Goal: Task Accomplishment & Management: Manage account settings

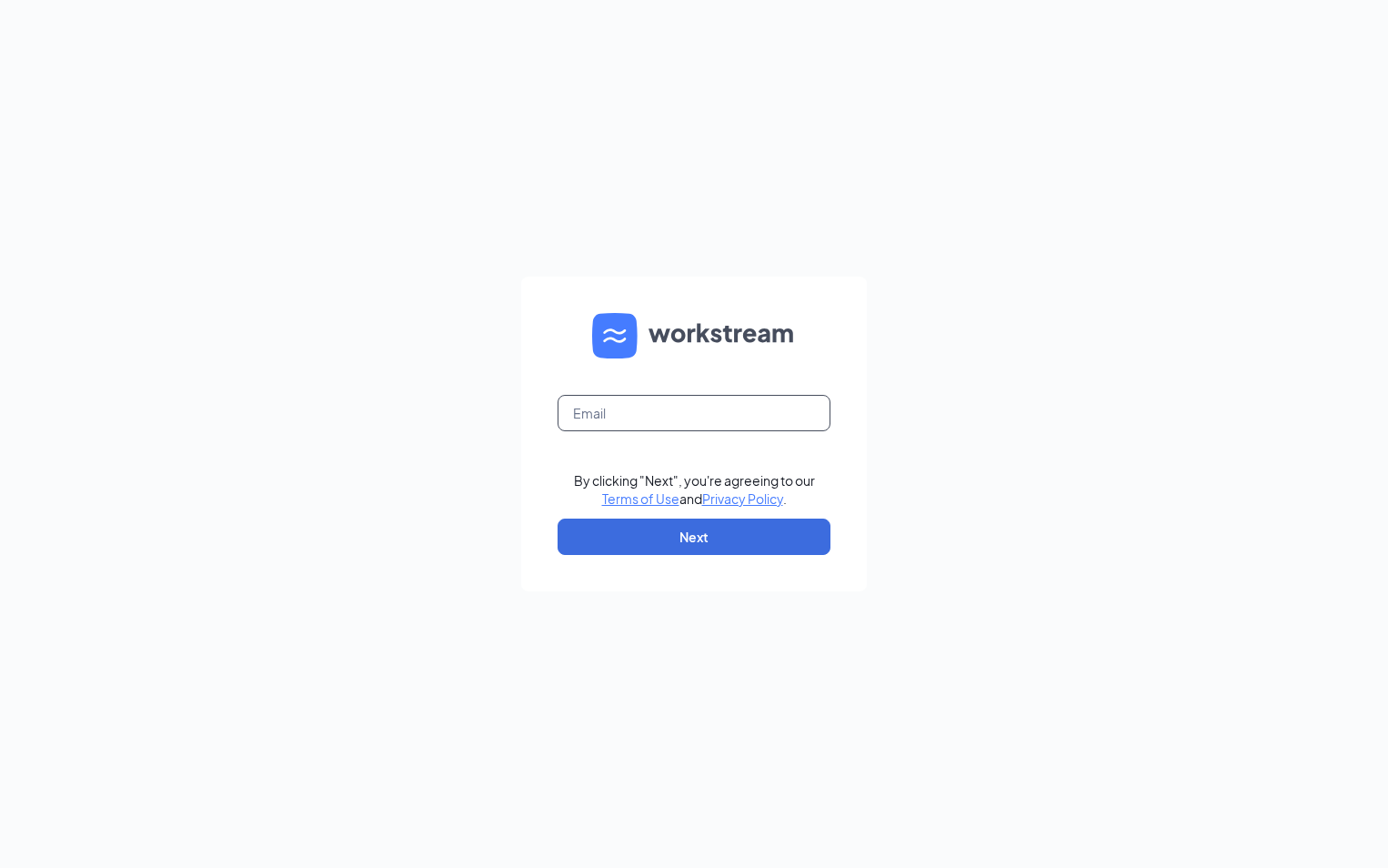
click at [611, 414] on input "text" at bounding box center [694, 412] width 273 height 36
type input "P"
click at [611, 414] on input "text" at bounding box center [694, 412] width 273 height 36
type input "ljs70149@ljsilvers.com"
click at [671, 535] on button "Next" at bounding box center [694, 536] width 273 height 36
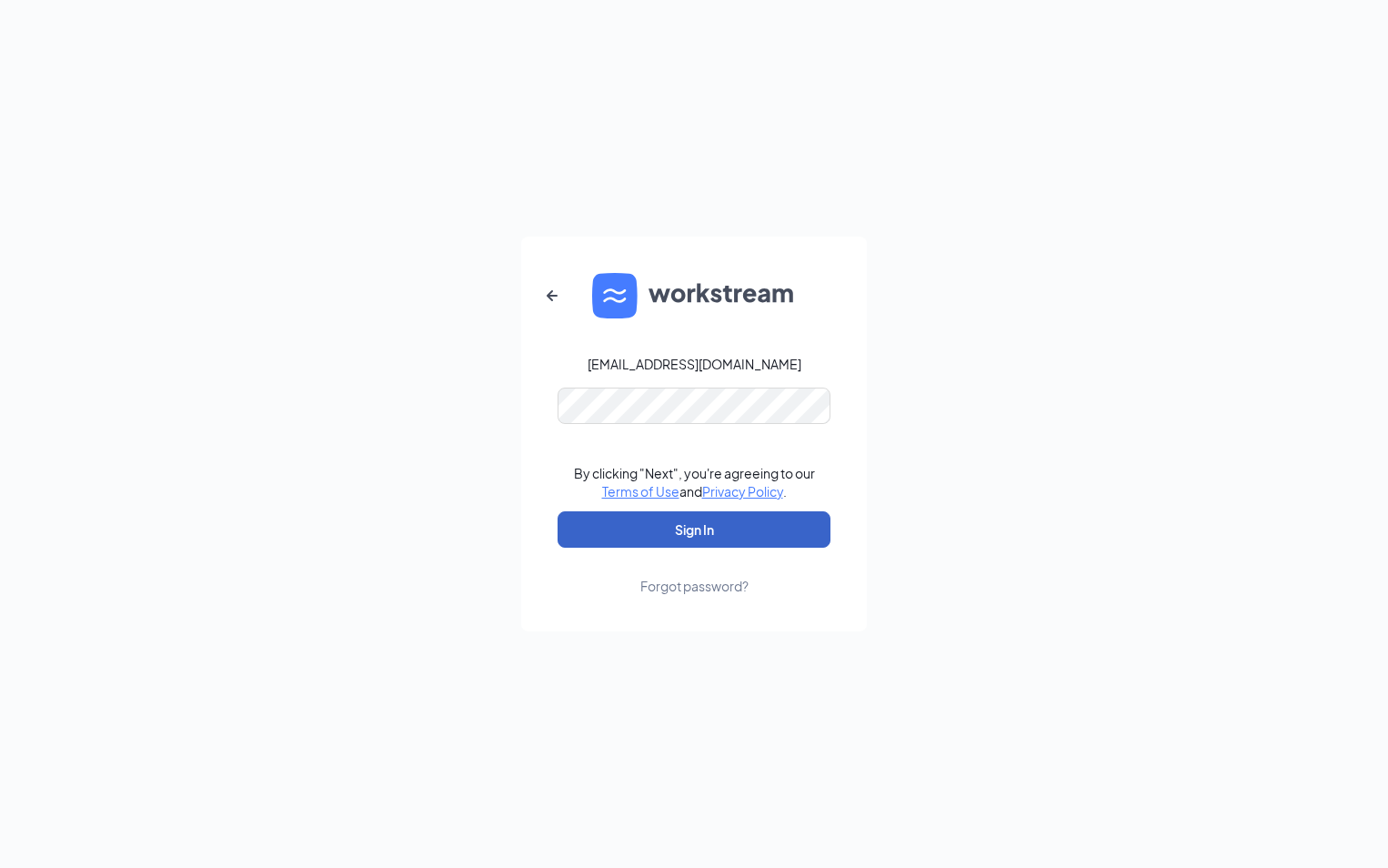
click at [647, 535] on button "Sign In" at bounding box center [694, 529] width 273 height 36
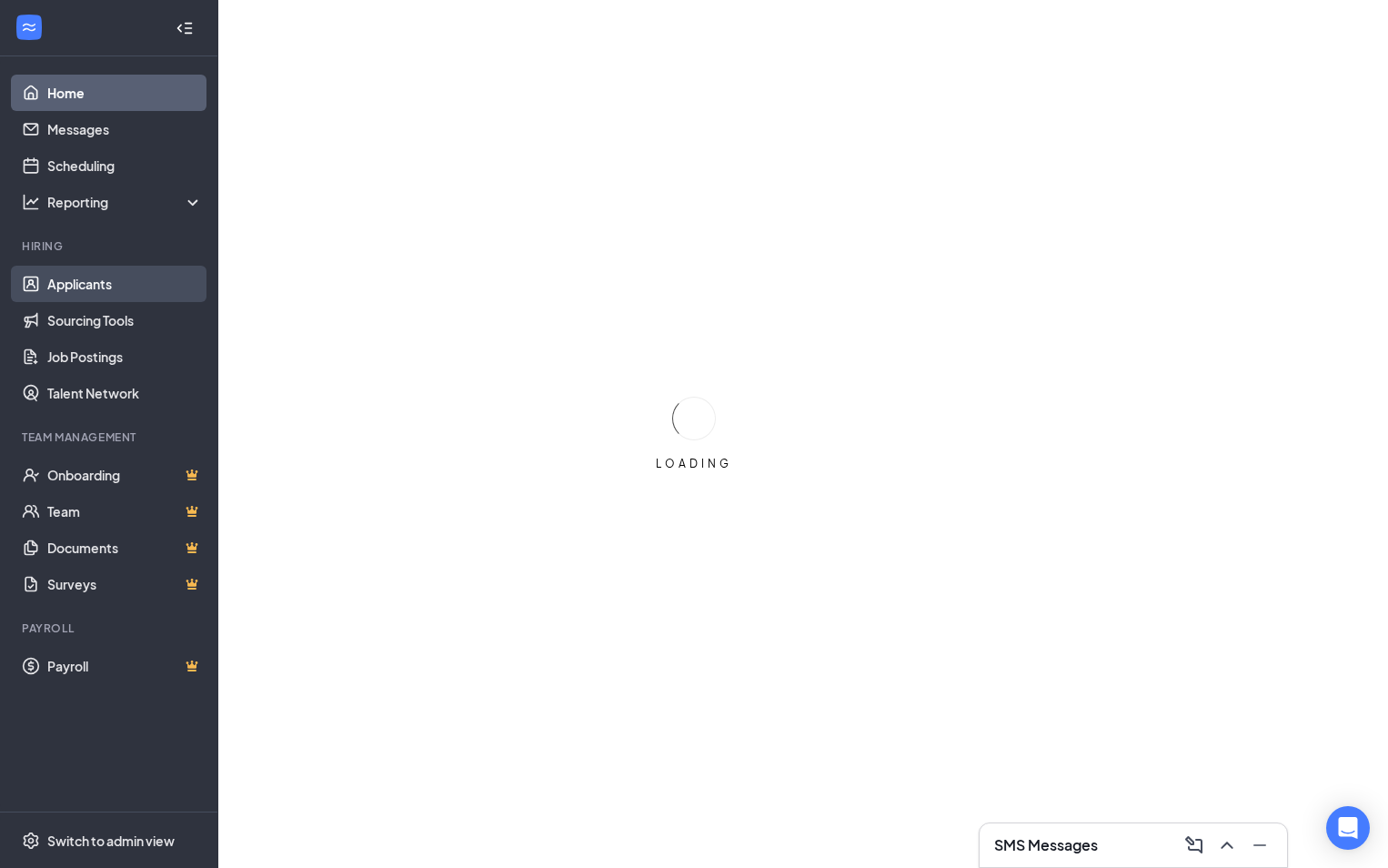
click at [107, 281] on link "Applicants" at bounding box center [125, 283] width 155 height 36
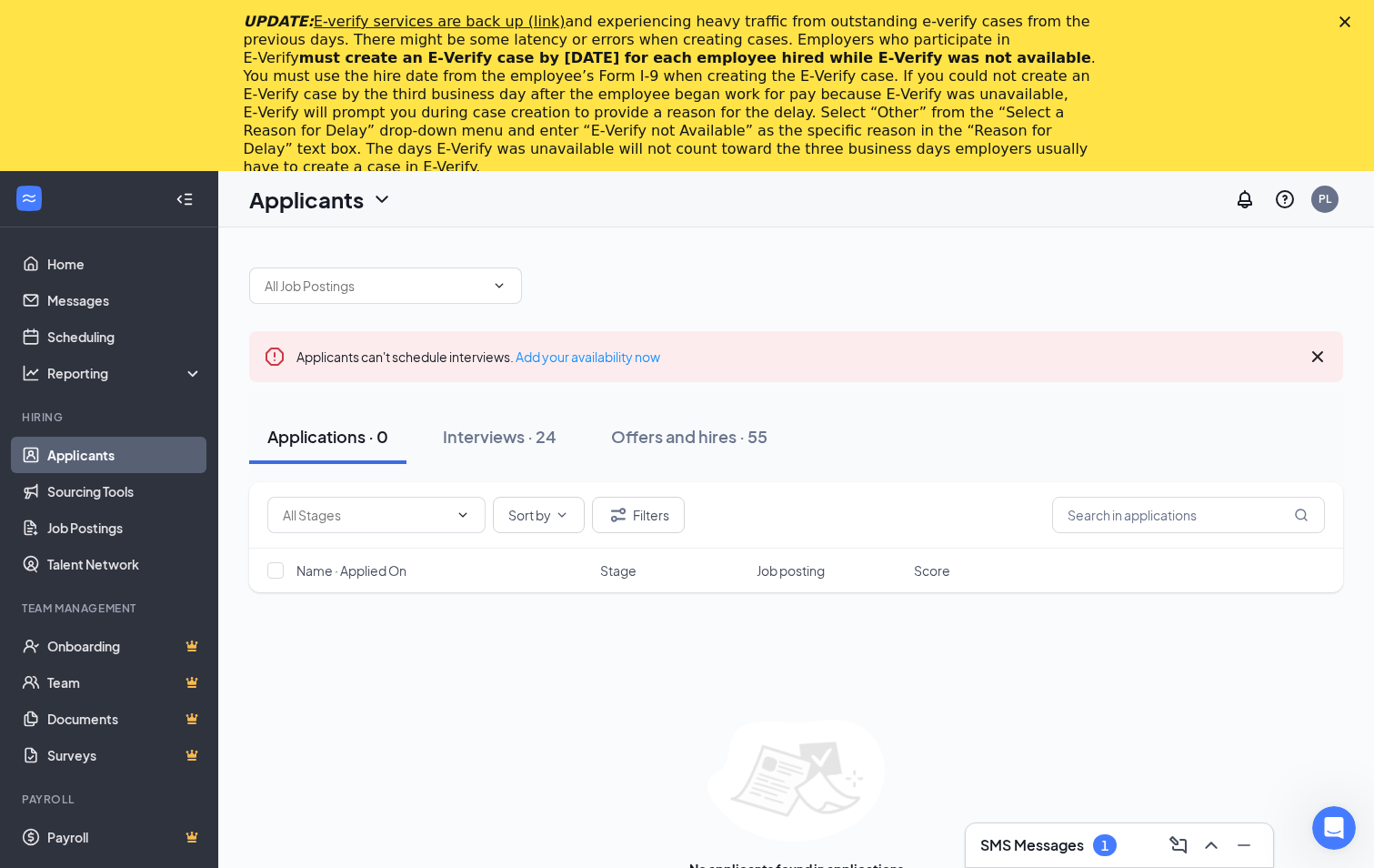
click at [1351, 17] on icon "Close" at bounding box center [1345, 22] width 11 height 11
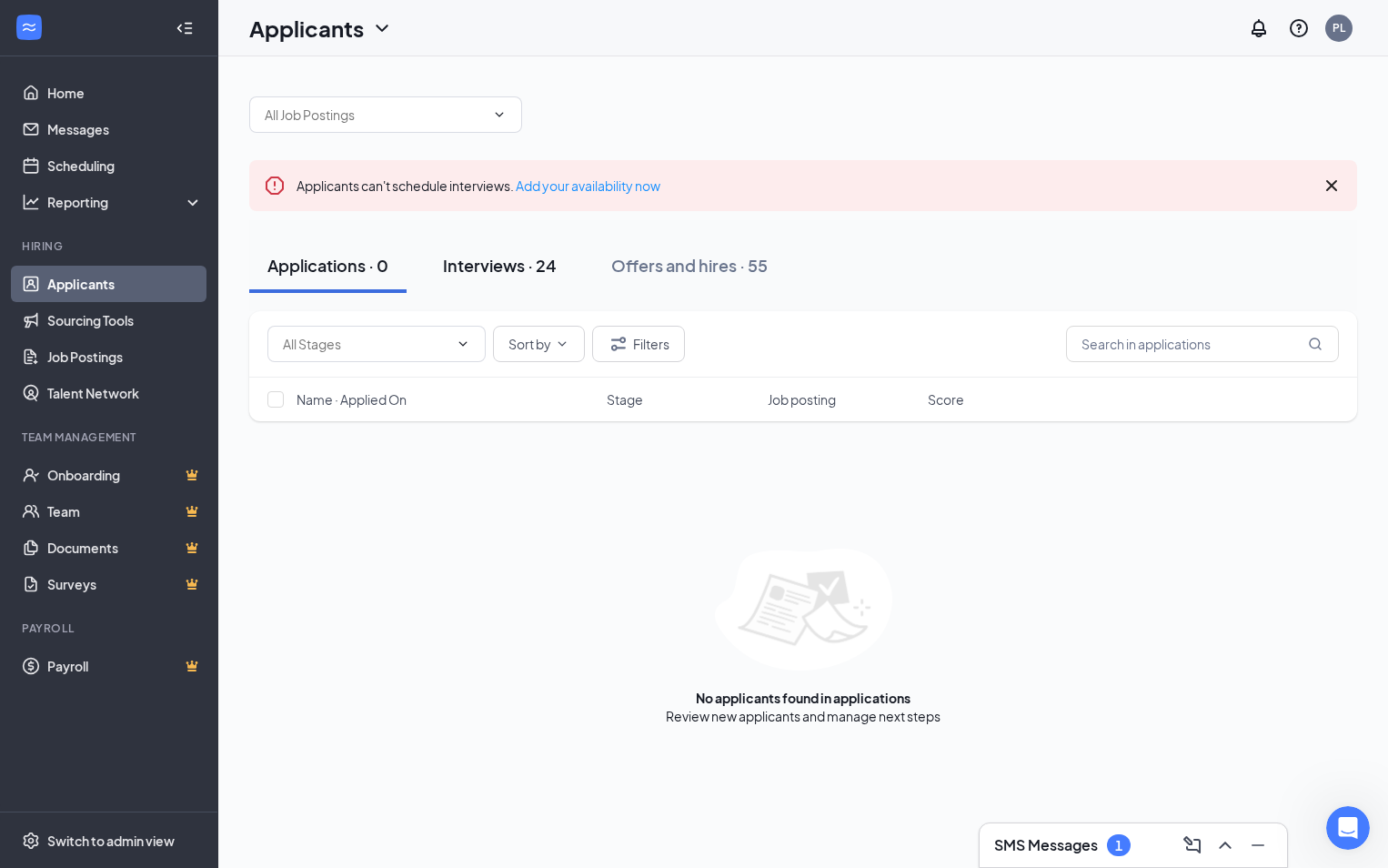
click at [491, 256] on div "Interviews · 24" at bounding box center [500, 265] width 114 height 23
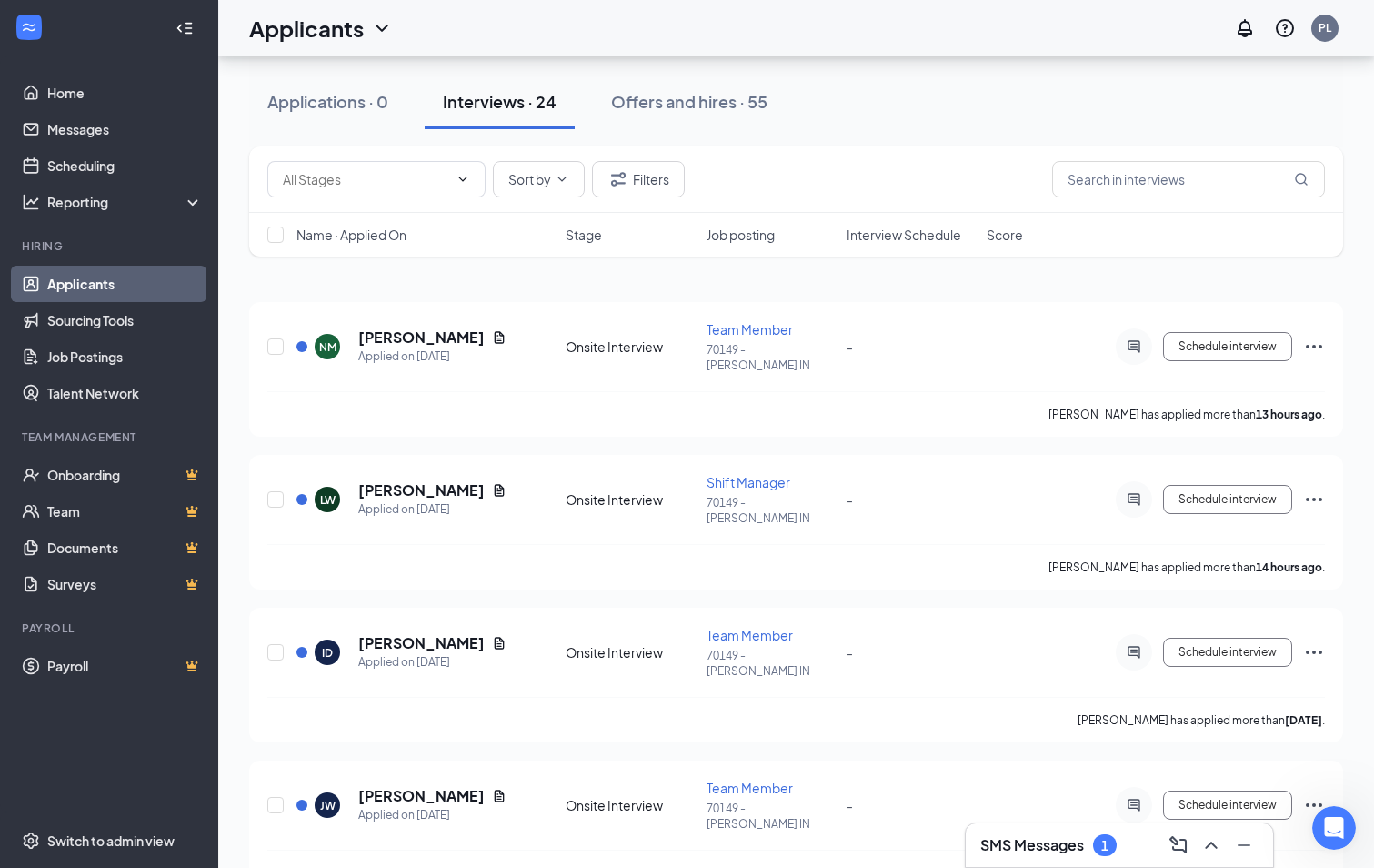
scroll to position [182, 0]
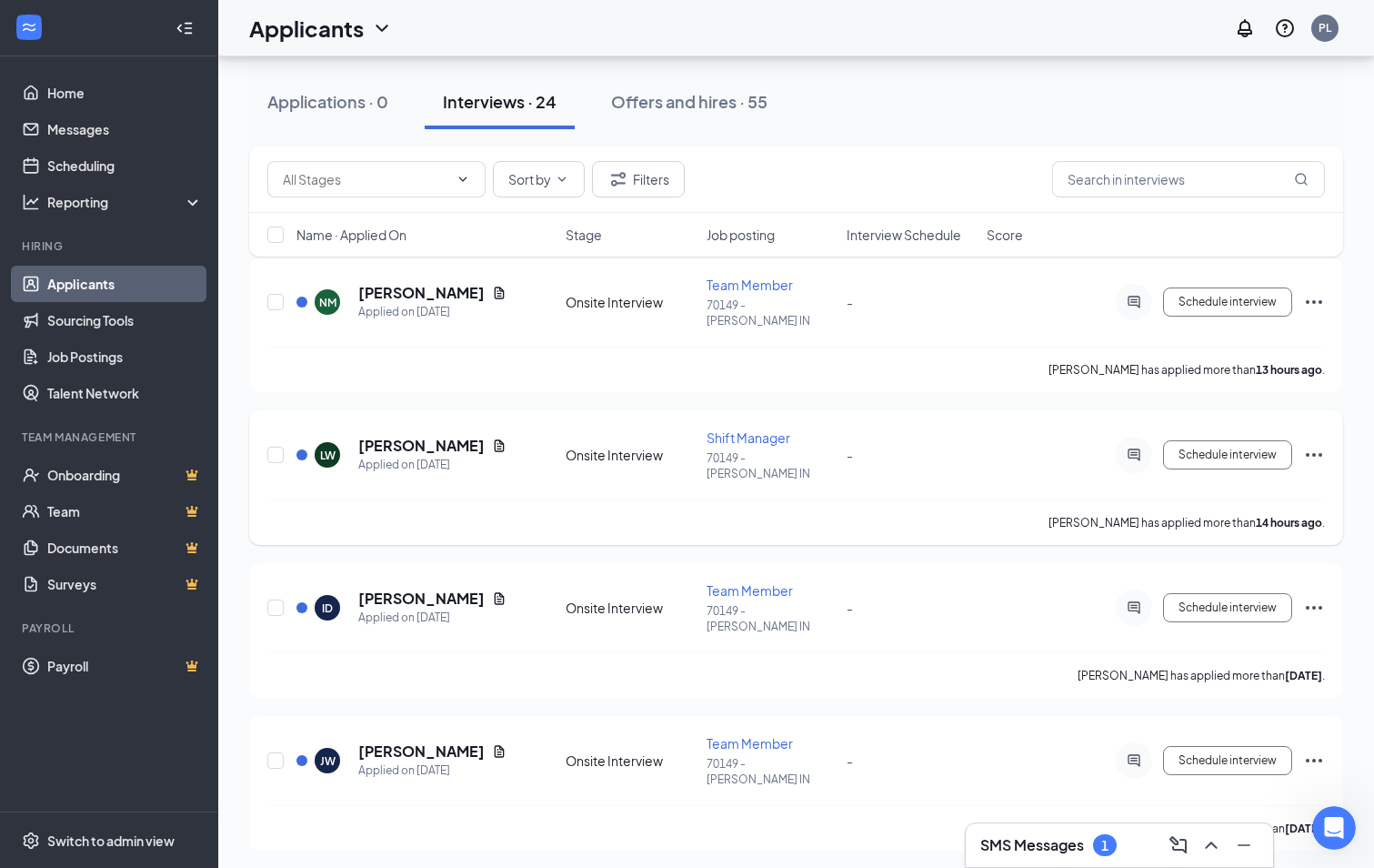
click at [729, 429] on span "Shift Manager" at bounding box center [748, 438] width 84 height 17
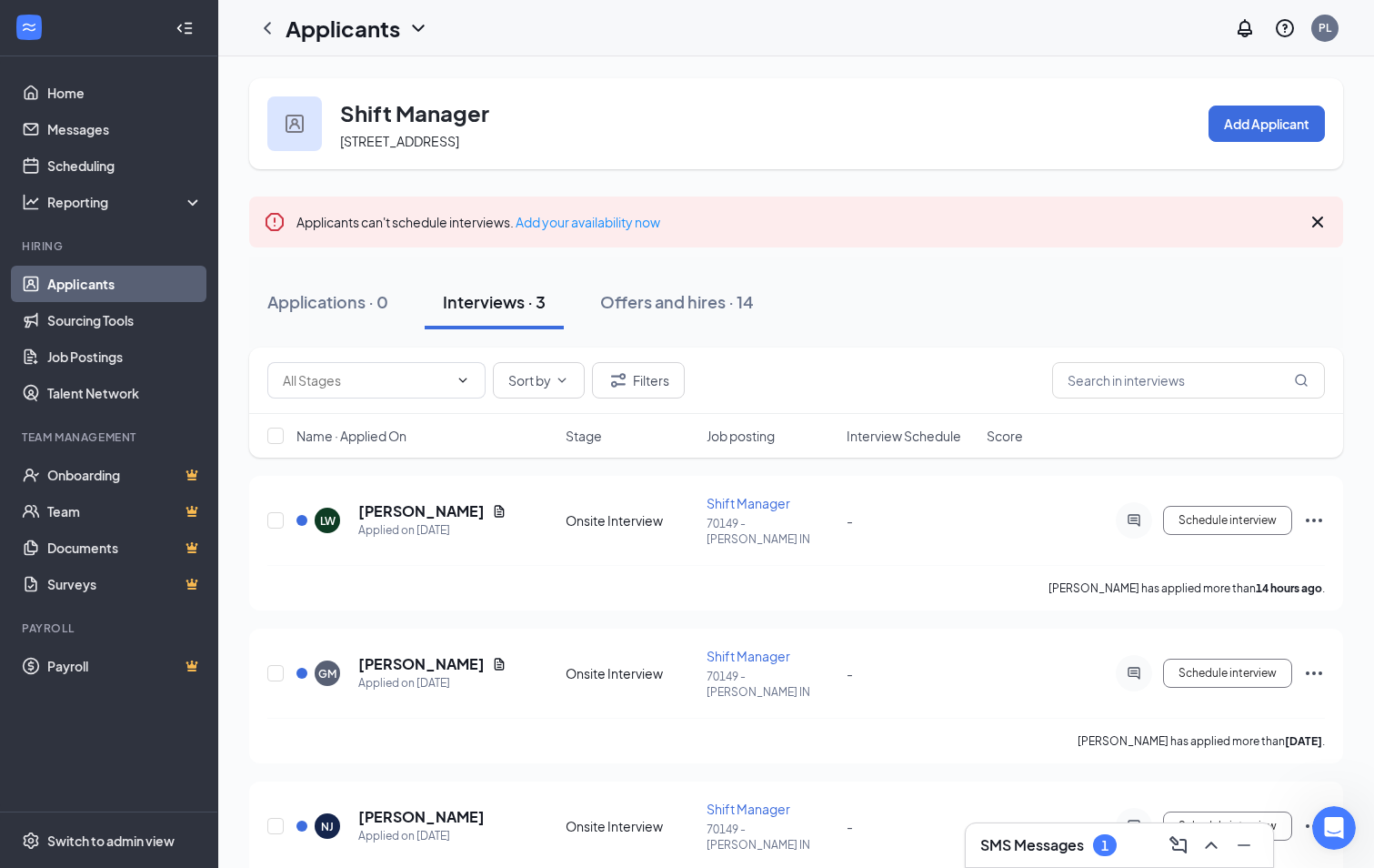
click at [109, 278] on link "Applicants" at bounding box center [125, 283] width 155 height 36
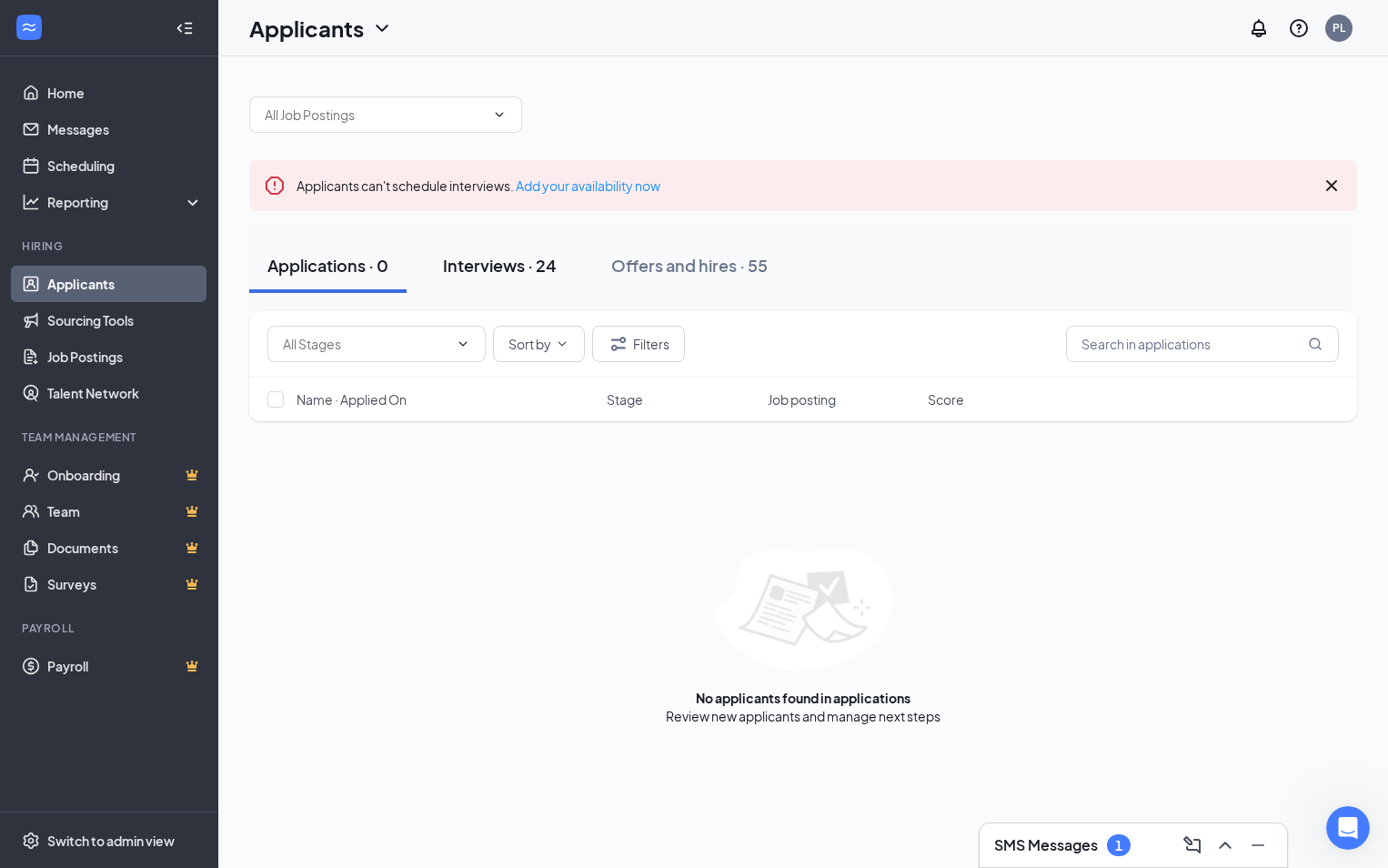
click at [497, 266] on div "Interviews · 24" at bounding box center [500, 265] width 114 height 23
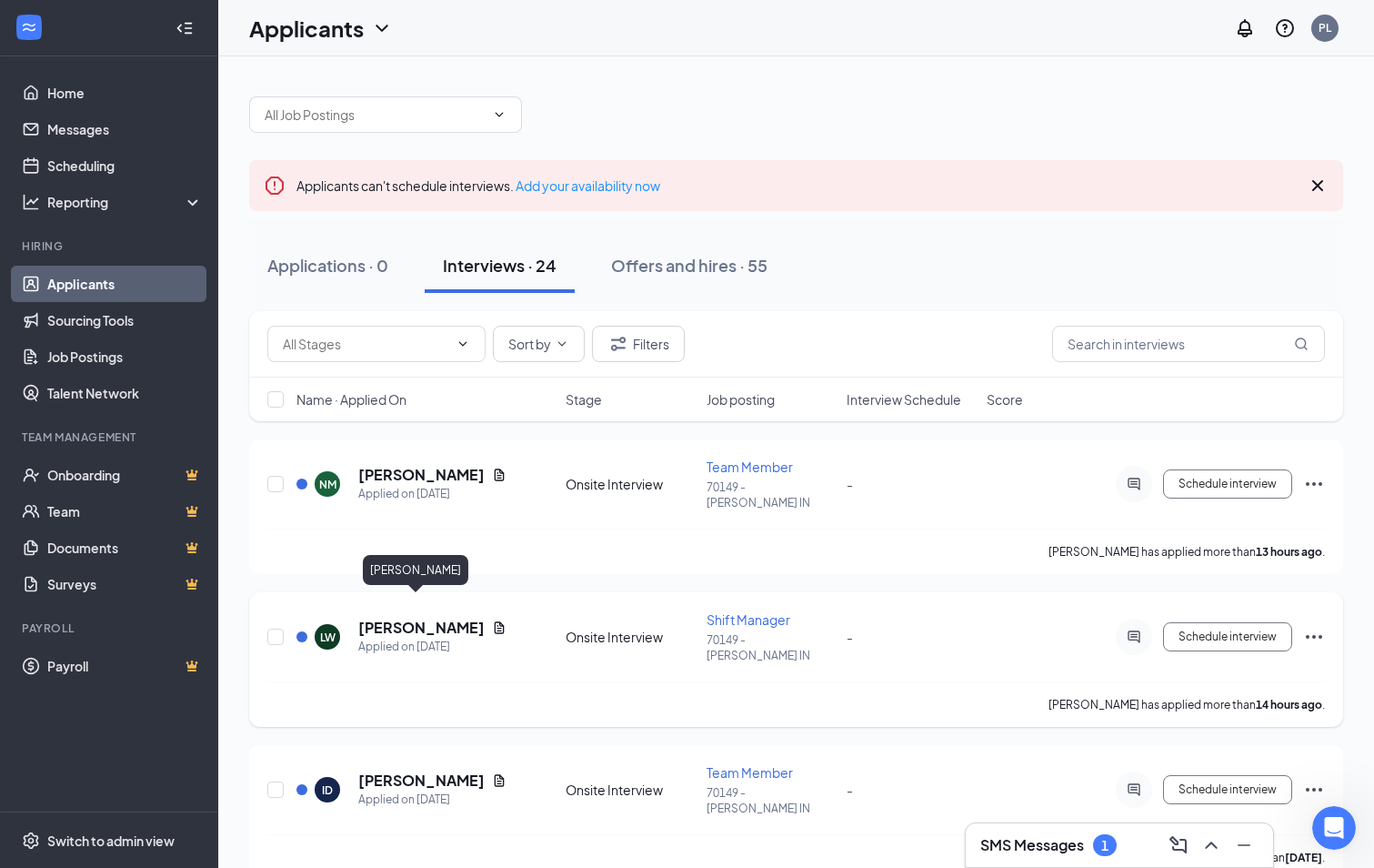
click at [394, 618] on h5 "[PERSON_NAME]" at bounding box center [421, 628] width 127 height 20
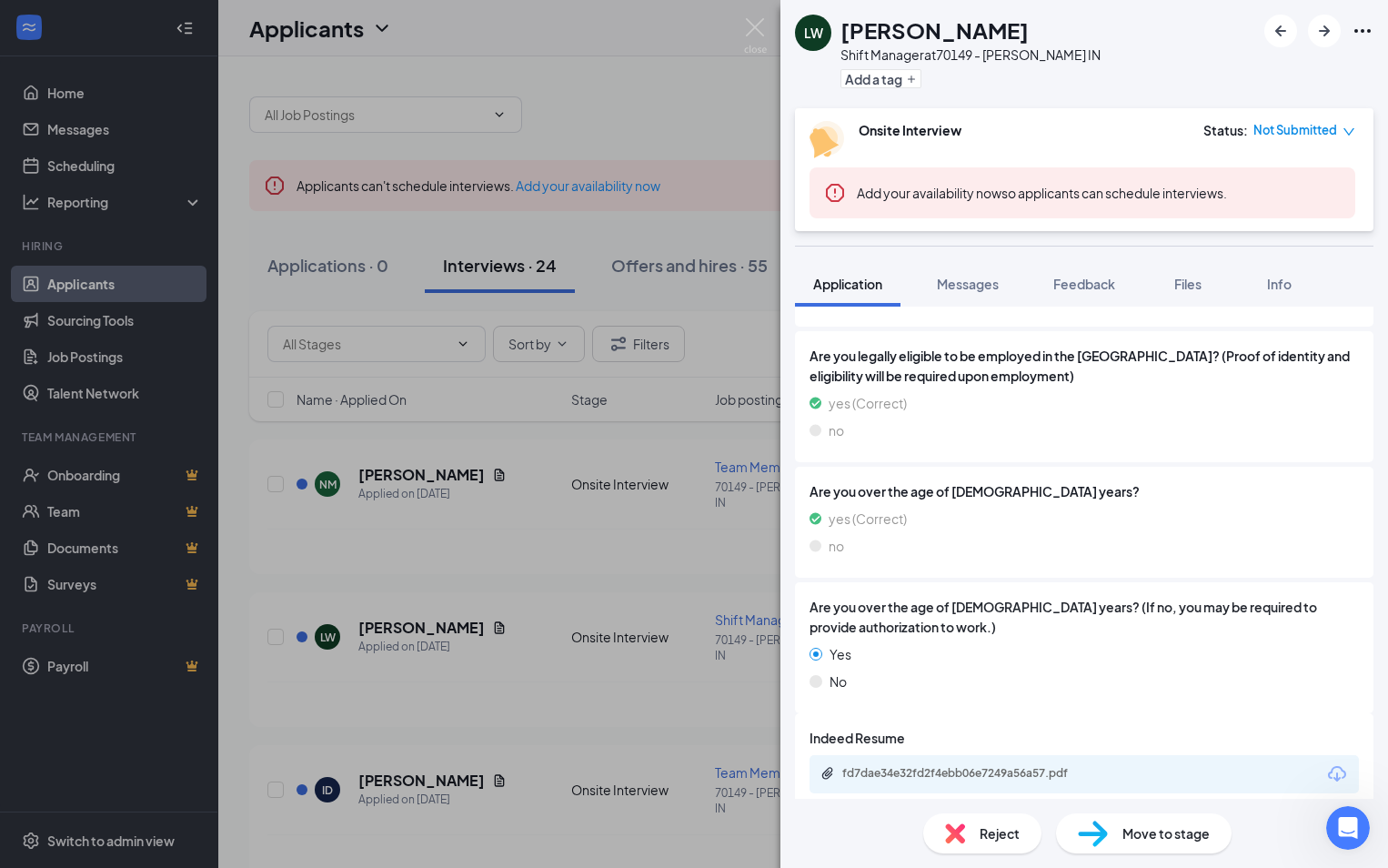
scroll to position [946, 0]
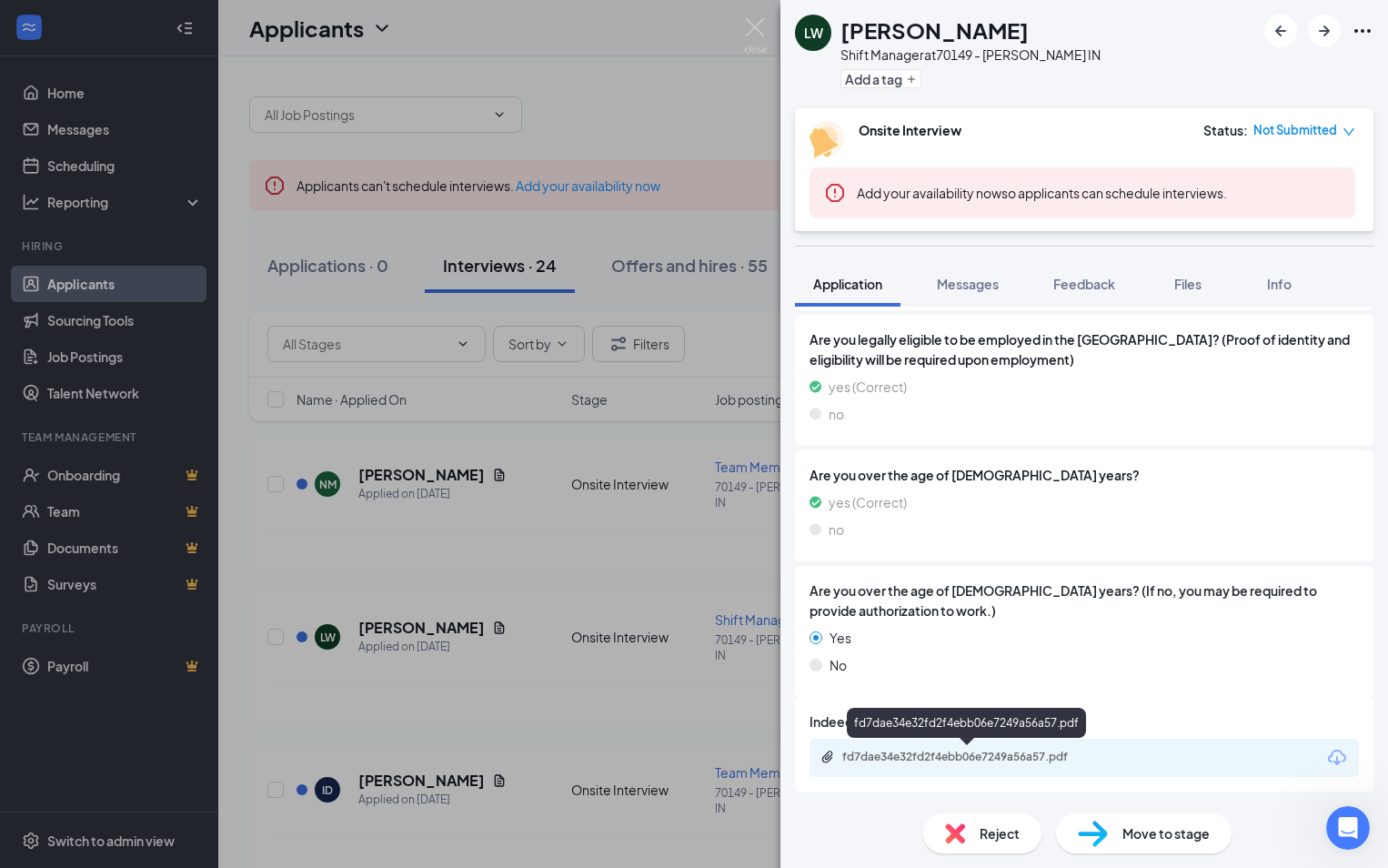
click at [871, 754] on div "fd7dae34e32fd2f4ebb06e7249a56a57.pdf" at bounding box center [970, 757] width 255 height 15
